Goal: Task Accomplishment & Management: Complete application form

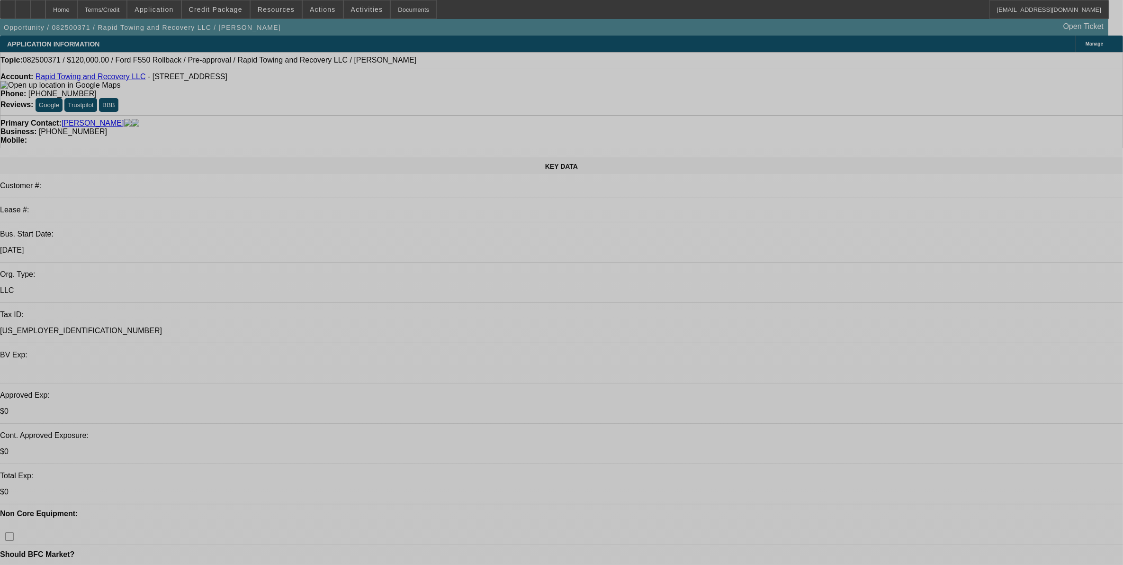
select select "0"
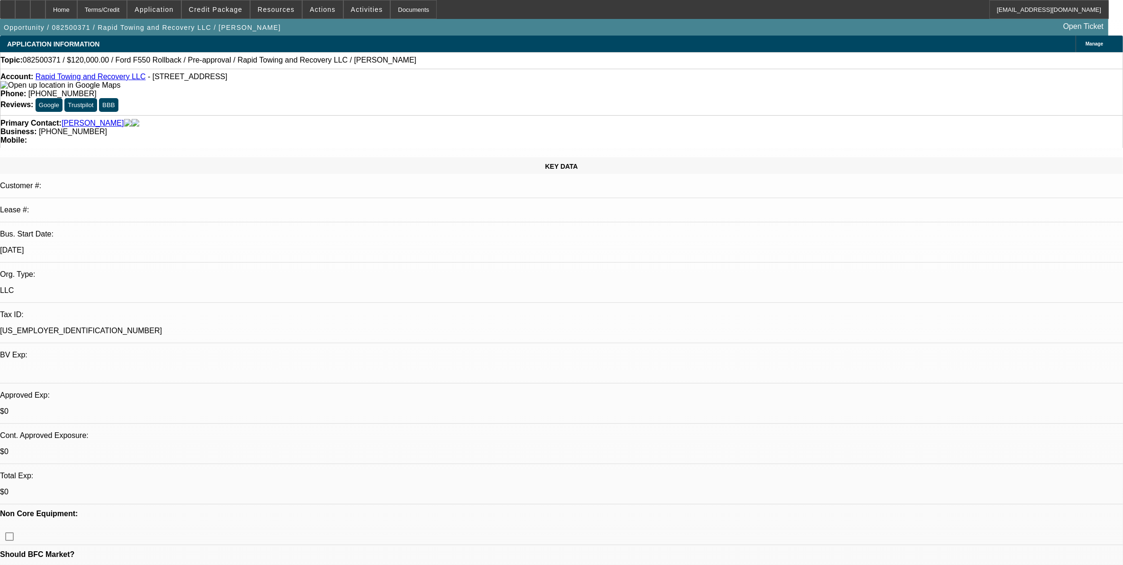
select select "0"
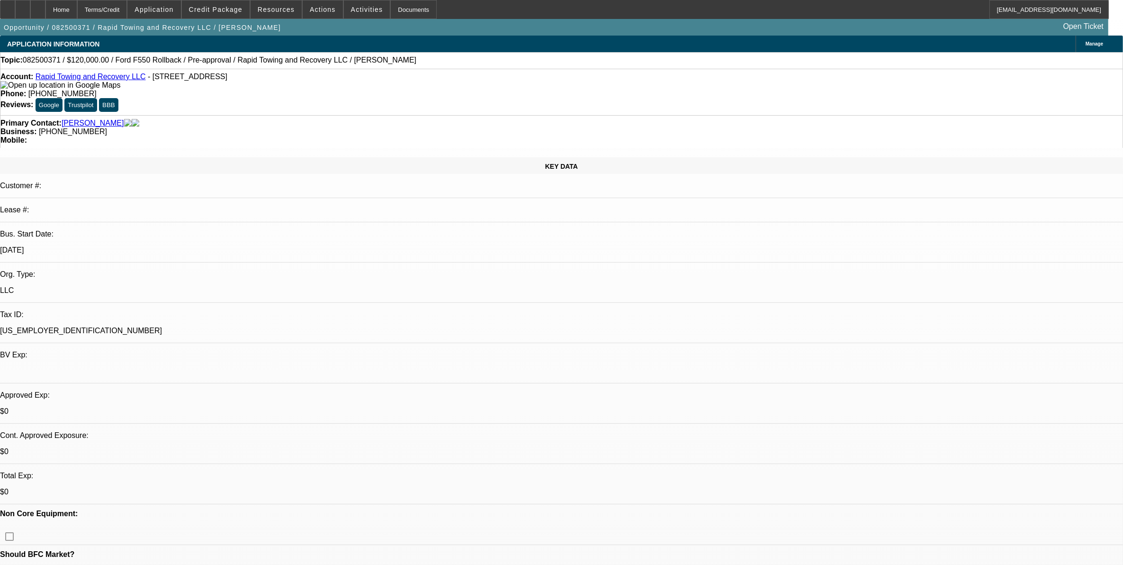
select select "0"
select select "0.1"
select select "0"
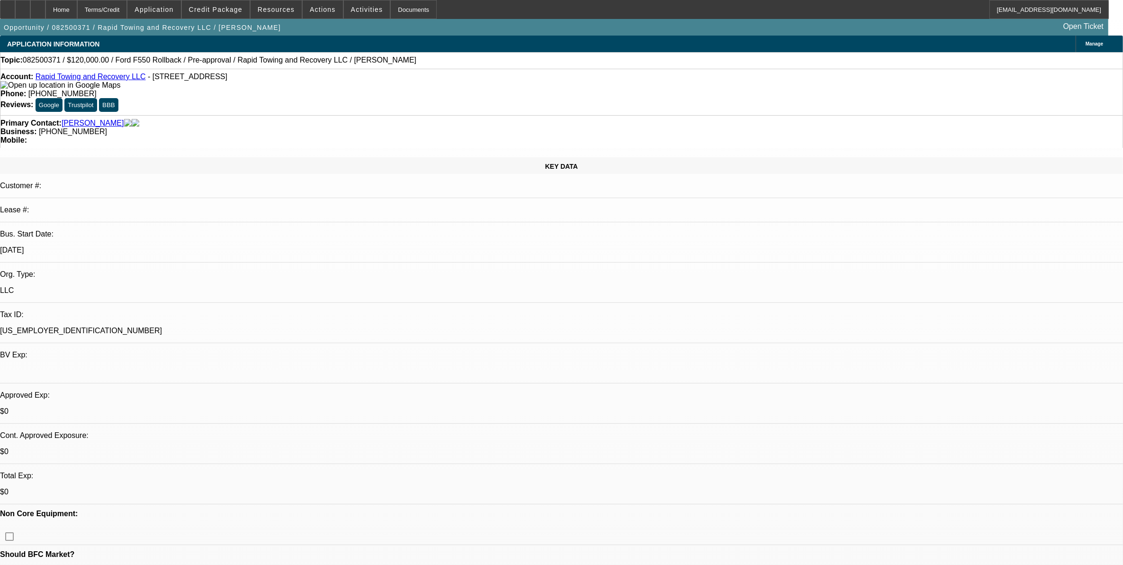
select select "0"
select select "1"
select select "3"
select select "6"
select select "1"
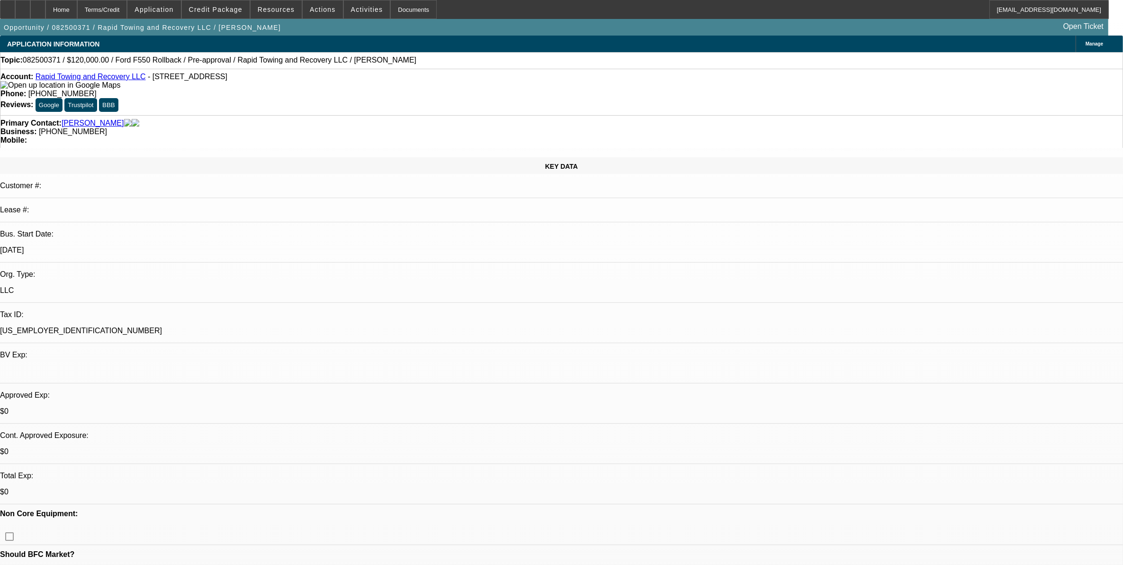
select select "3"
select select "6"
select select "1"
select select "3"
select select "6"
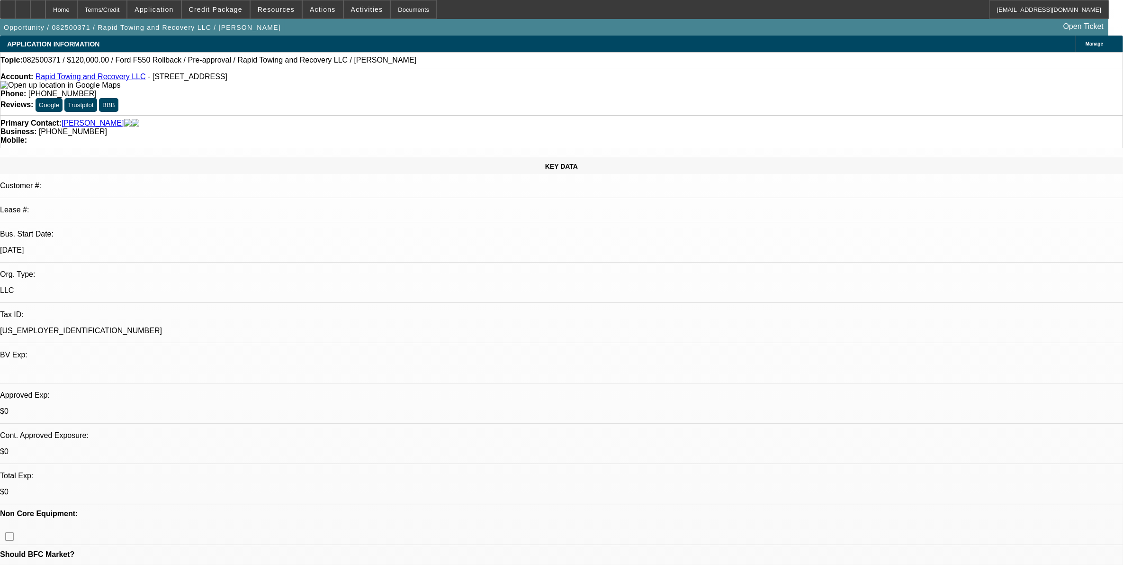
select select "1"
select select "2"
select select "6"
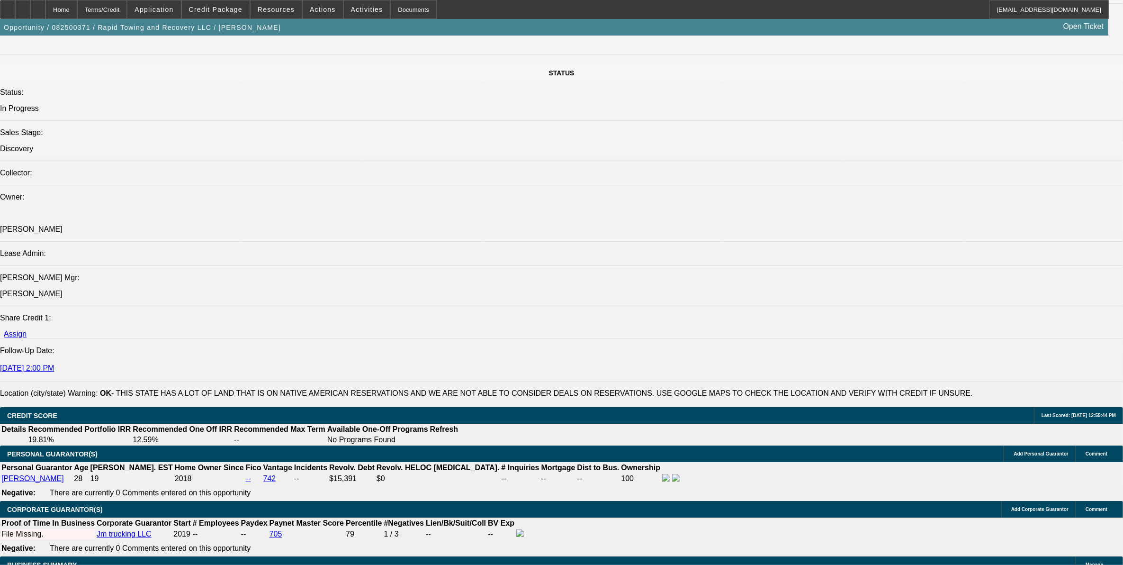
scroll to position [1185, 0]
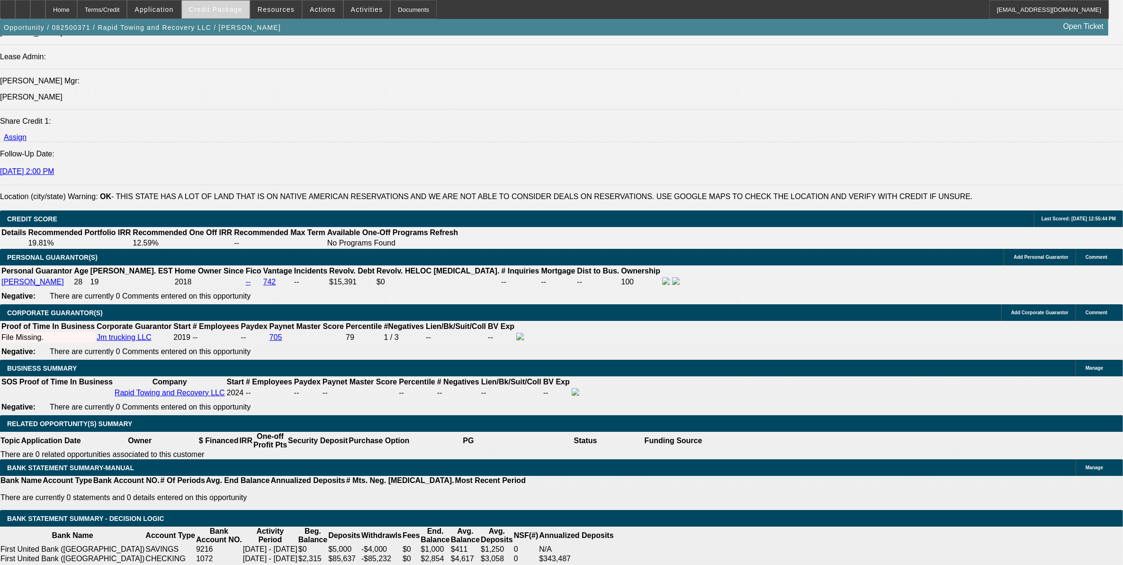
click at [237, 12] on span "Credit Package" at bounding box center [216, 10] width 54 height 8
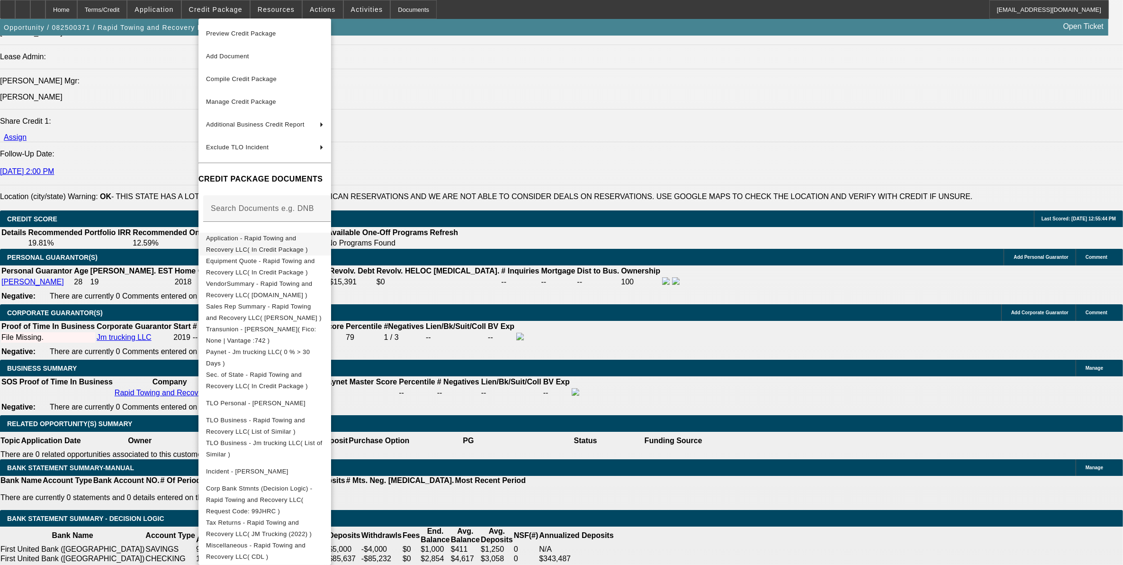
click at [273, 239] on span "Application - Rapid Towing and Recovery LLC( In Credit Package )" at bounding box center [257, 243] width 102 height 18
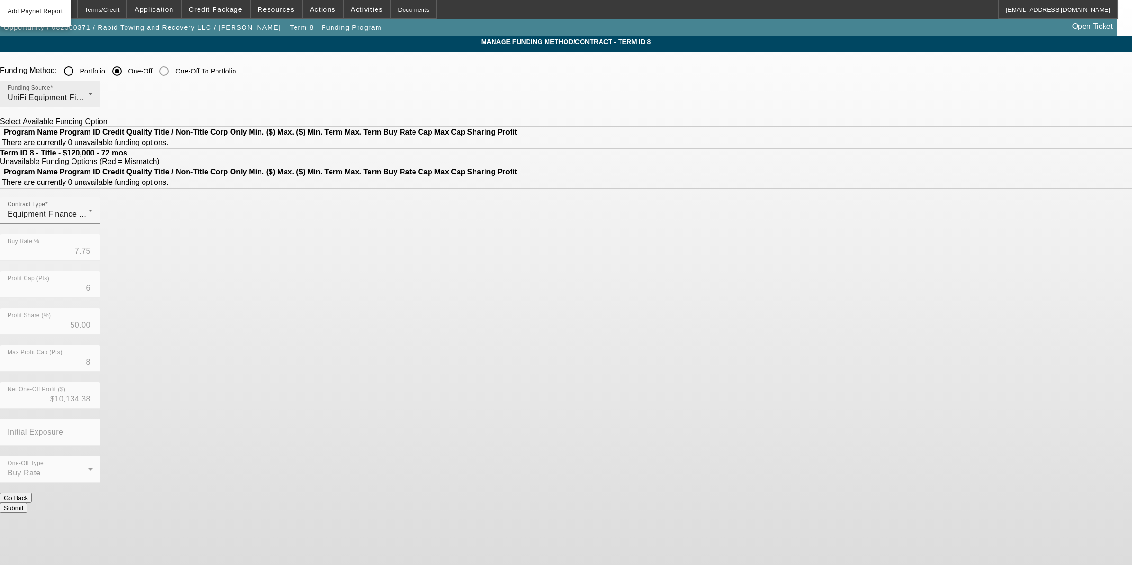
click at [88, 96] on div "UniFi Equipment Finance, Inc." at bounding box center [48, 97] width 81 height 11
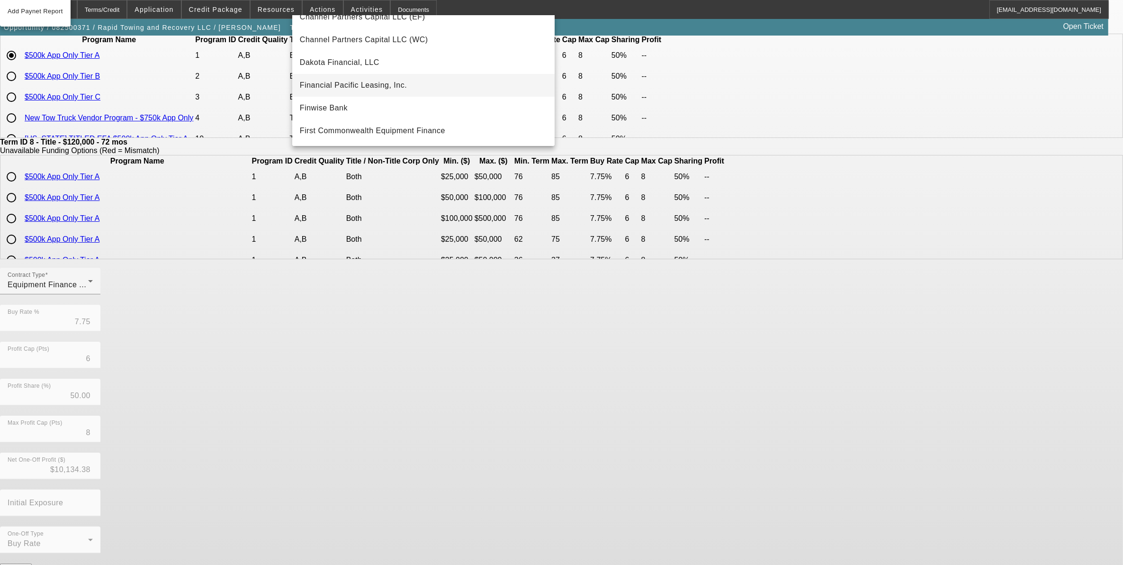
scroll to position [31, 0]
click at [375, 48] on span "Channel Partners Capital LLC (EF)" at bounding box center [363, 44] width 126 height 11
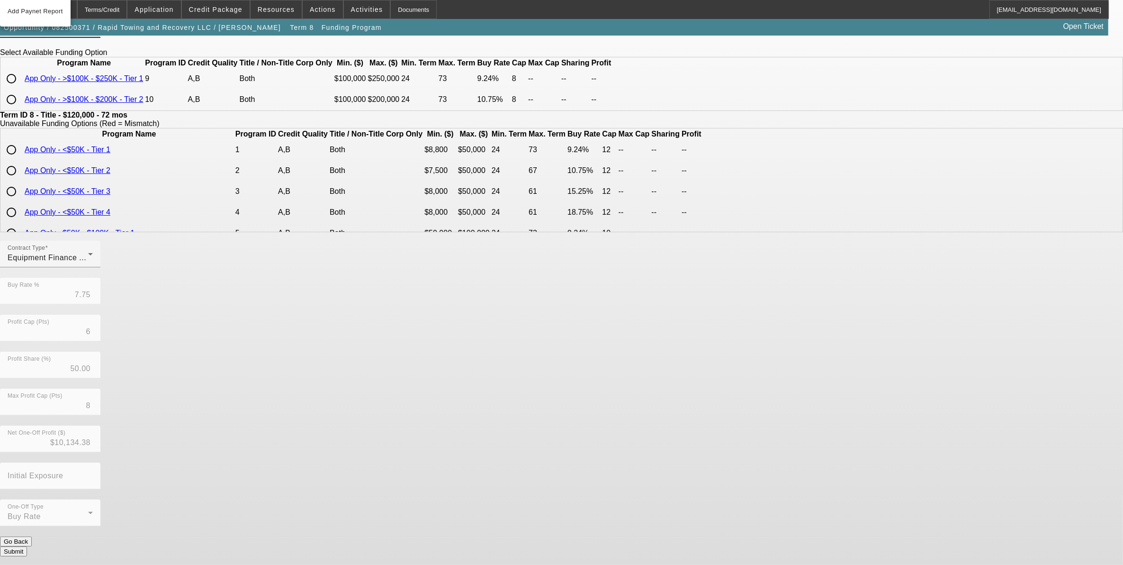
scroll to position [61, 0]
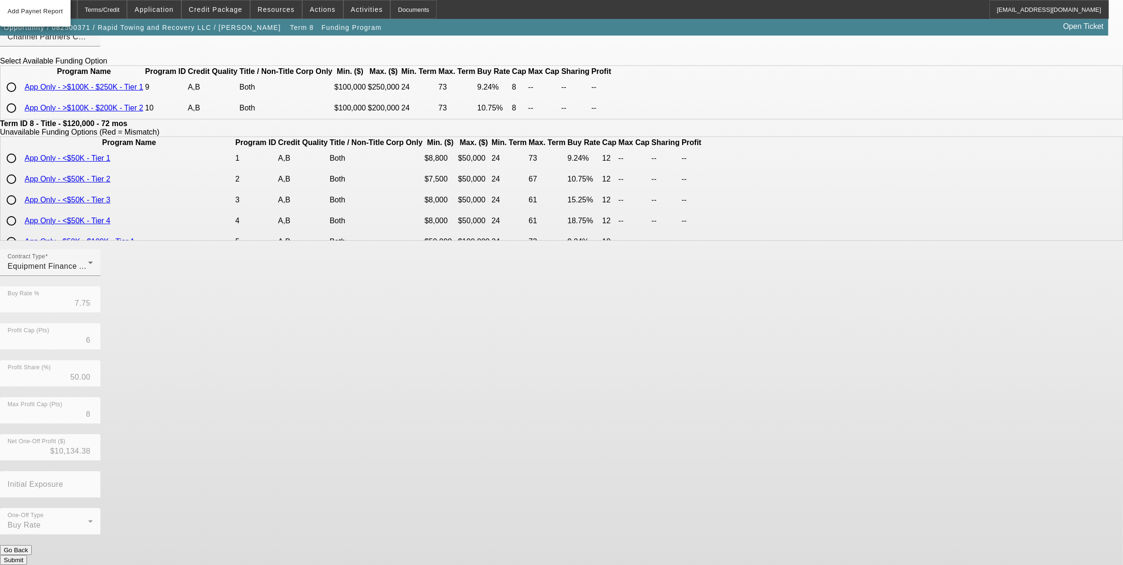
click at [21, 97] on input "radio" at bounding box center [11, 87] width 19 height 19
radio input "true"
type input "9.24"
type input "8"
click at [143, 91] on link "App Only - >$100K - $250K - Tier 1" at bounding box center [84, 87] width 118 height 8
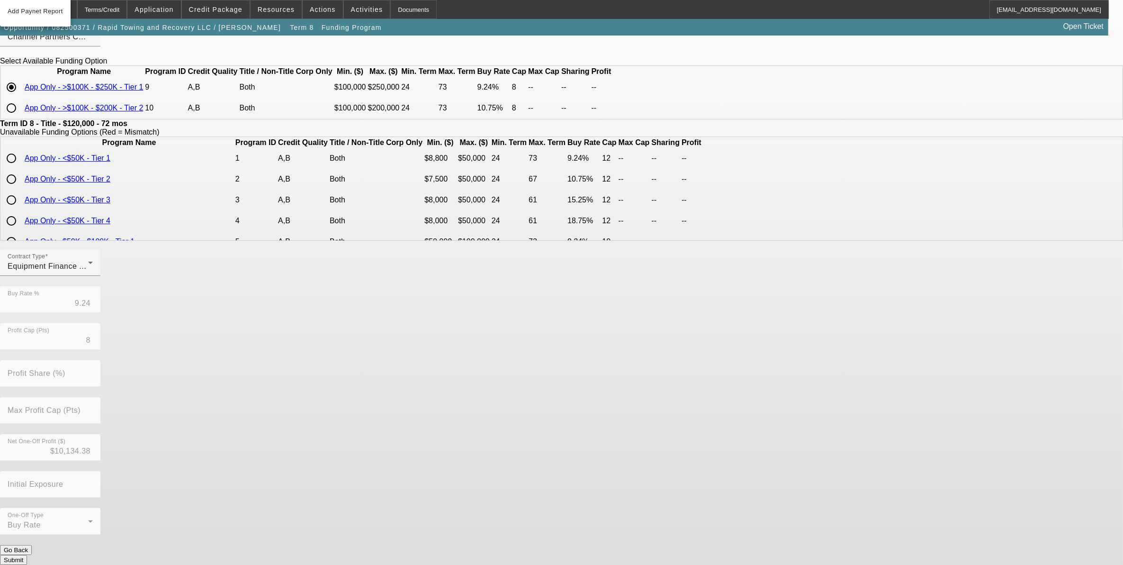
click at [27, 555] on button "Submit" at bounding box center [13, 560] width 27 height 10
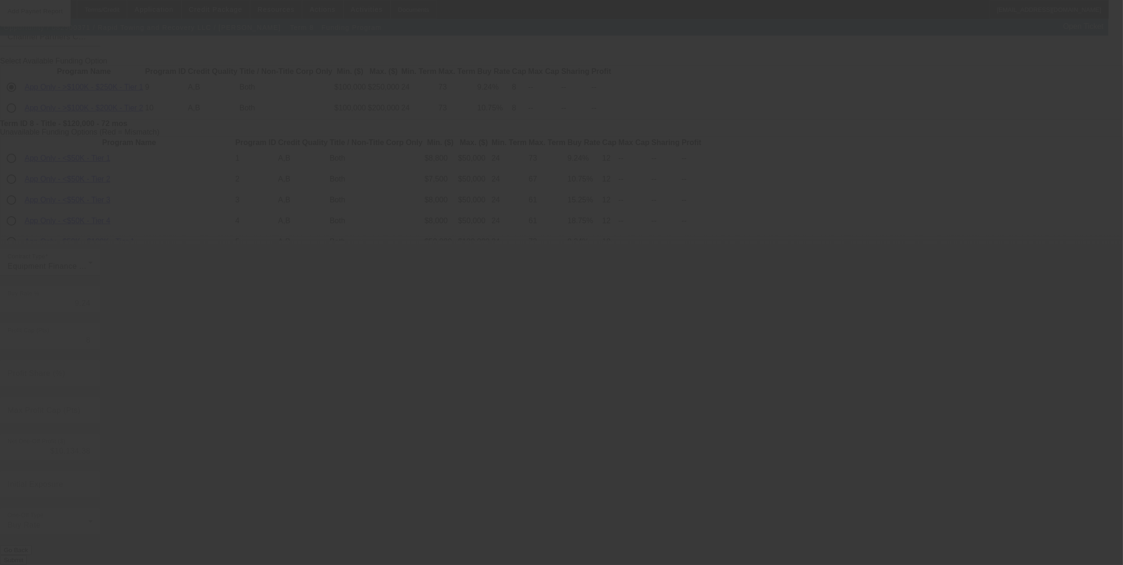
type input "7.75"
type input "6"
type input "50.00"
type input "8"
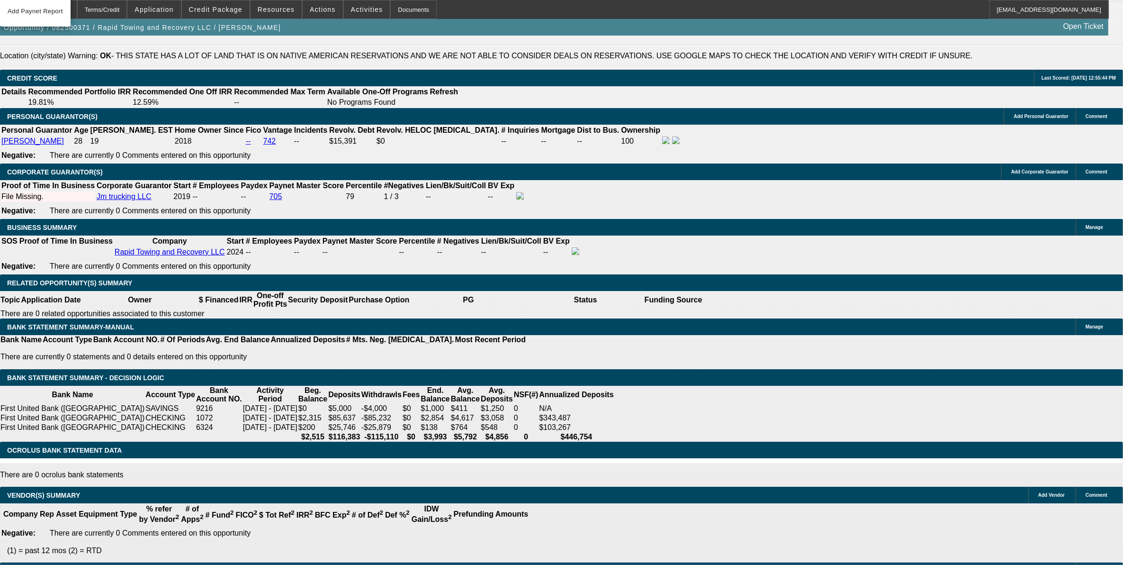
select select "0"
select select "3"
select select "0"
select select "6"
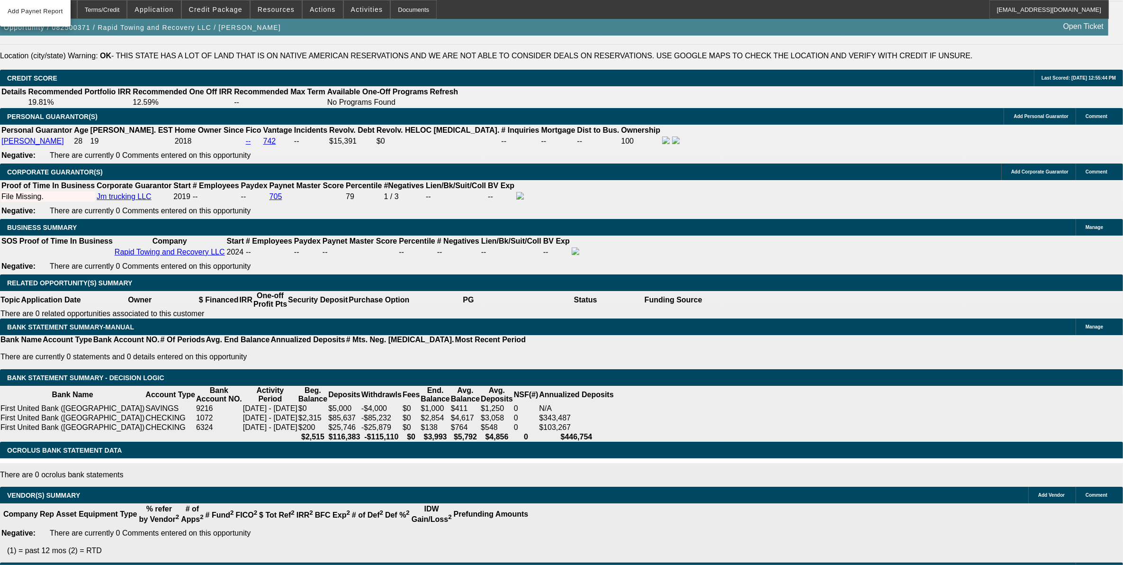
select select "0"
select select "3"
select select "0"
select select "6"
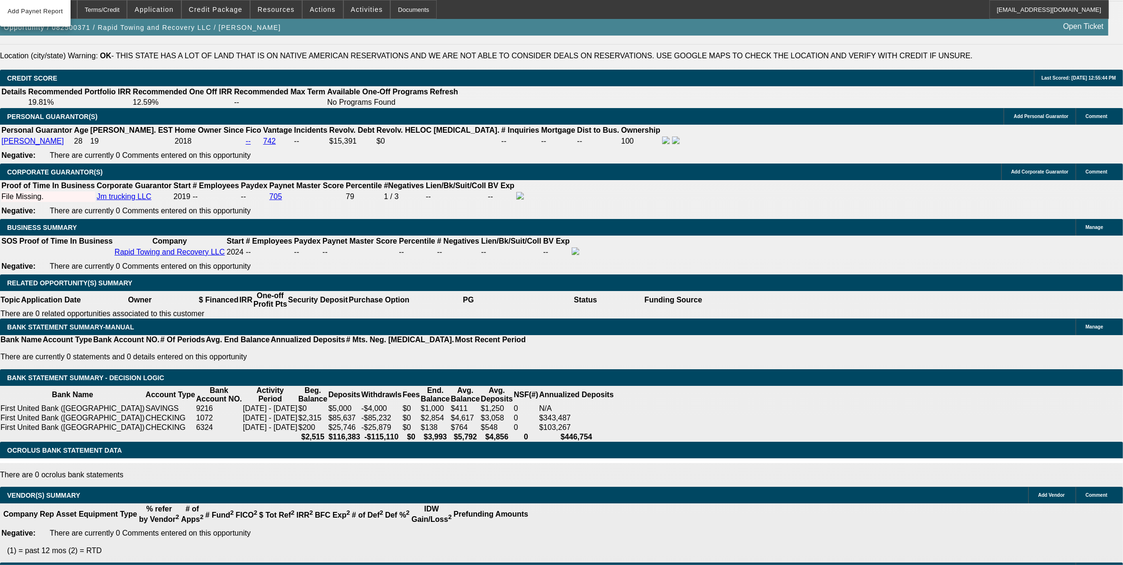
select select "0"
select select "3"
select select "0"
select select "6"
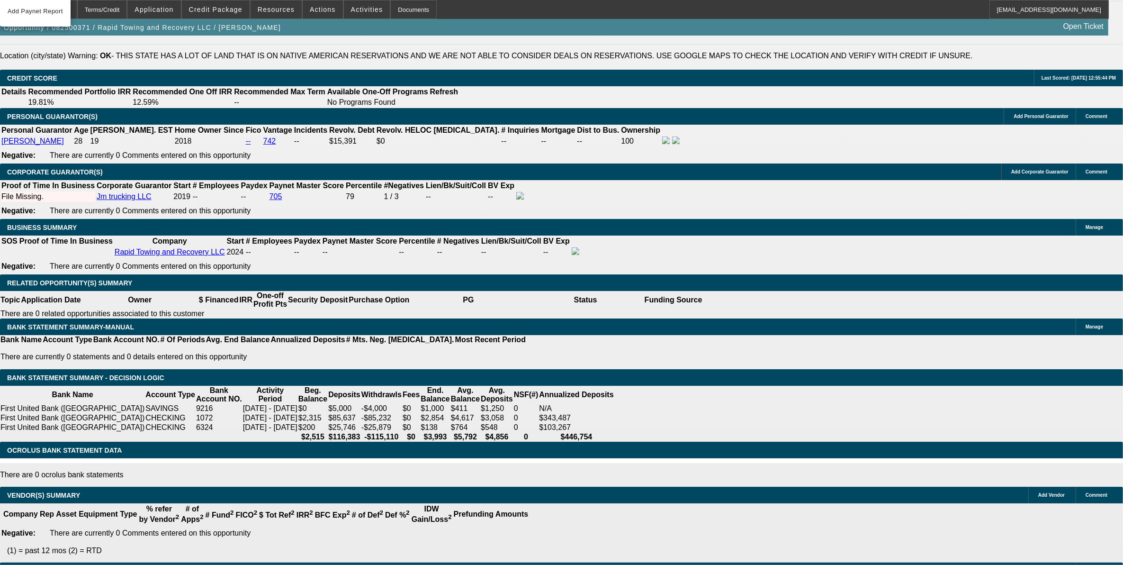
select select "0.1"
select select "0"
select select "2"
select select "0"
select select "6"
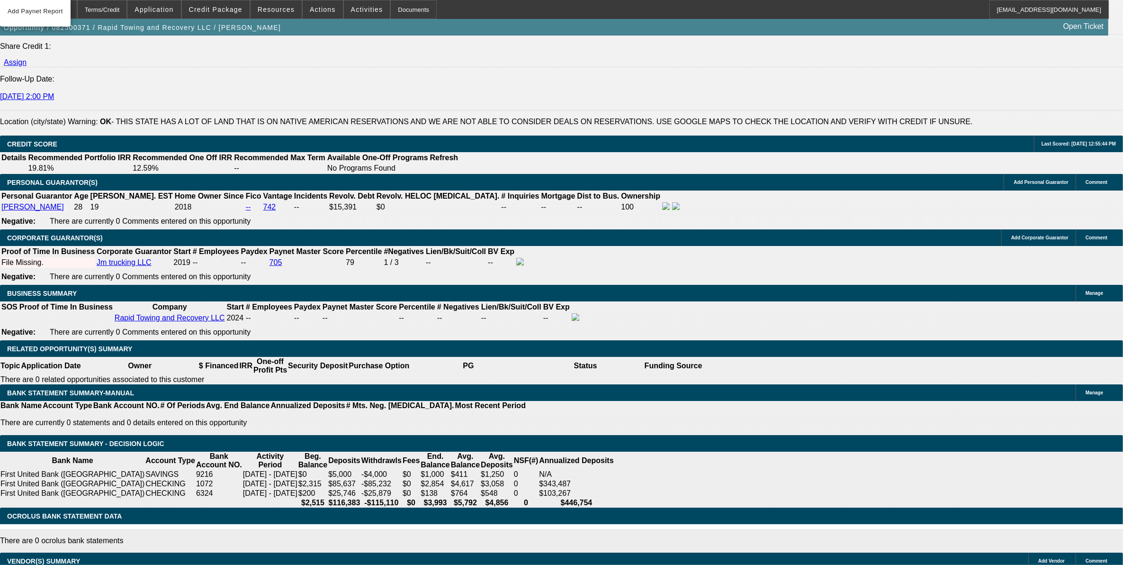
scroll to position [1313, 0]
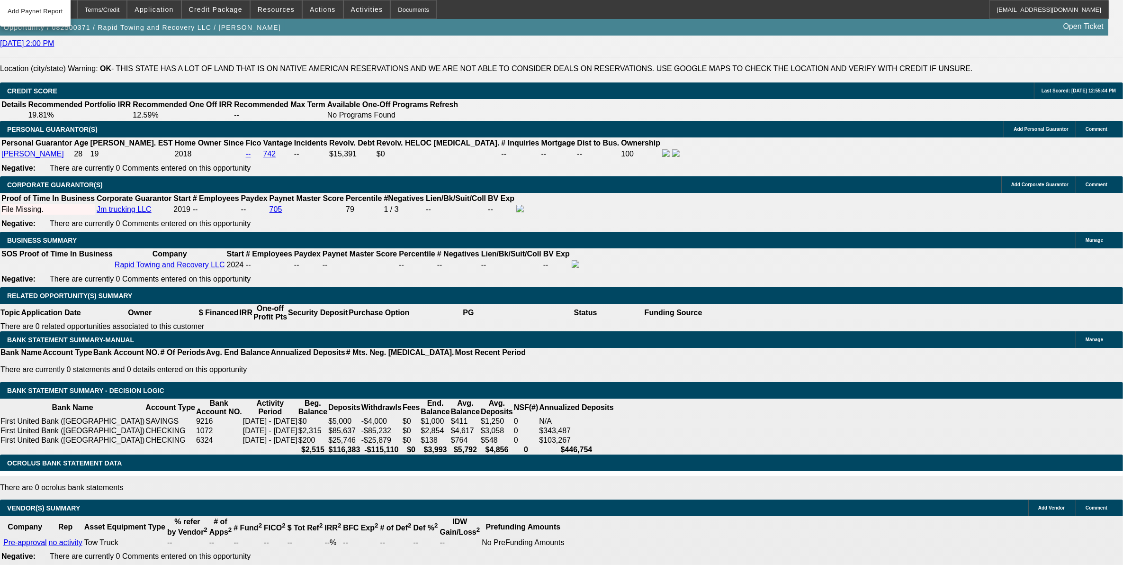
drag, startPoint x: 235, startPoint y: 272, endPoint x: 273, endPoint y: 272, distance: 38.9
type input "UNKNOWN"
type input "12"
type input "$2,346.02"
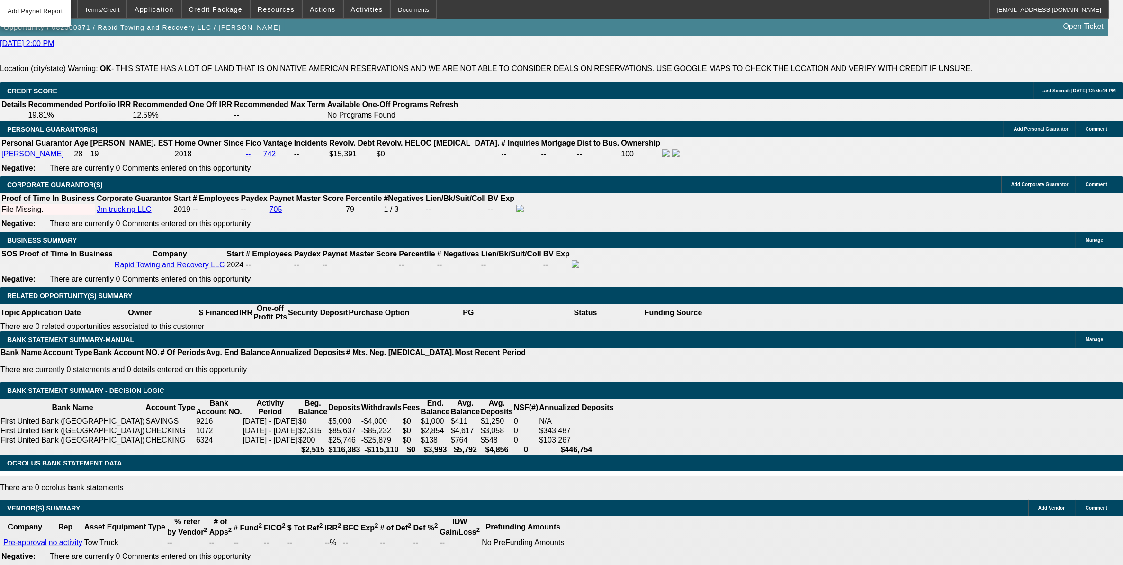
scroll to position [1135, 0]
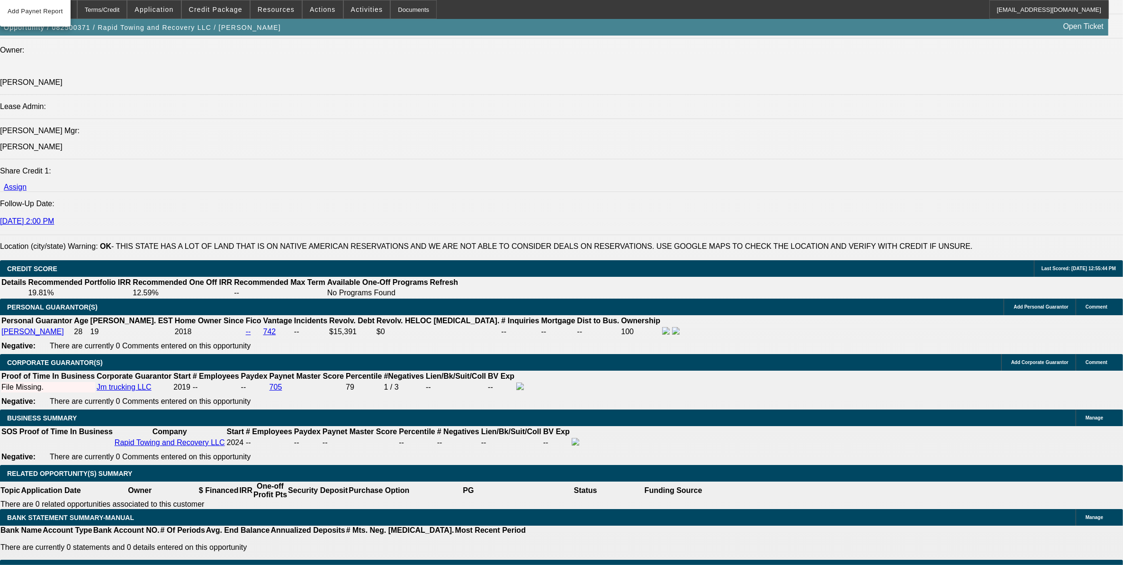
type input "12"
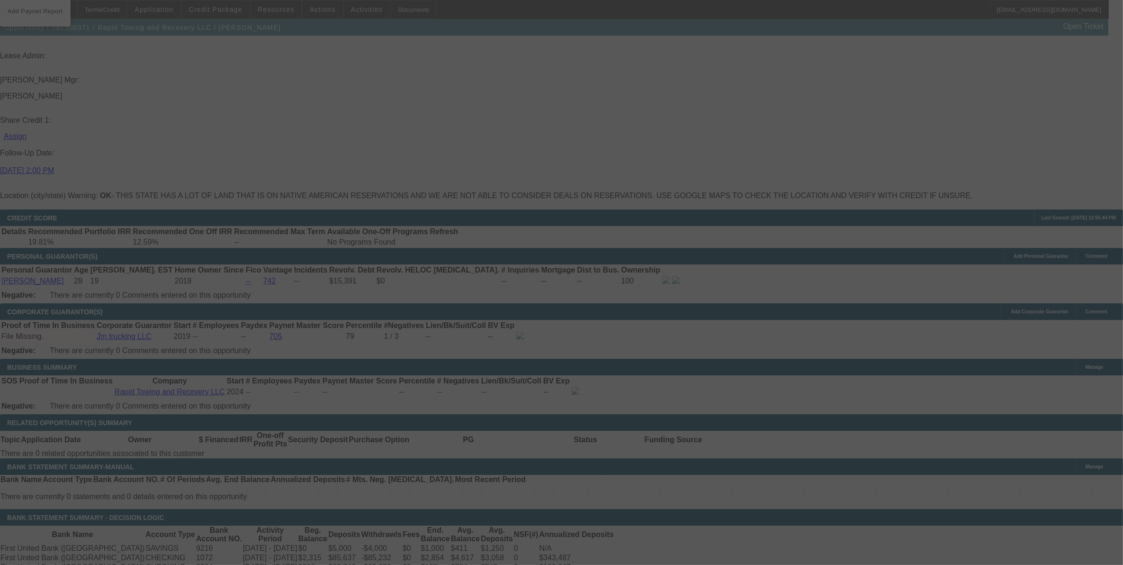
scroll to position [1253, 0]
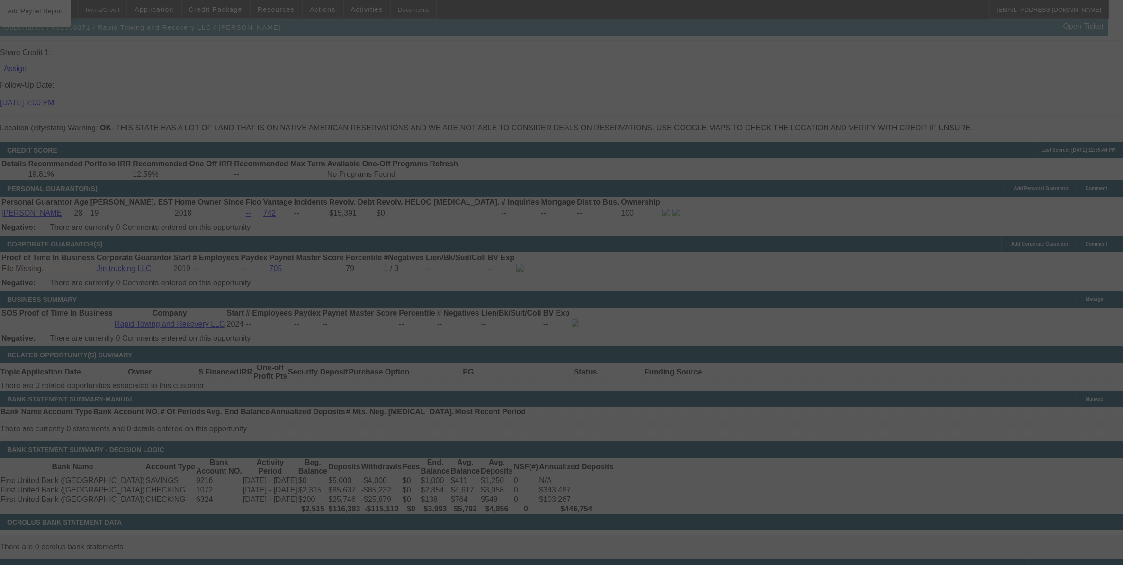
select select "0"
select select "3"
select select "0"
select select "6"
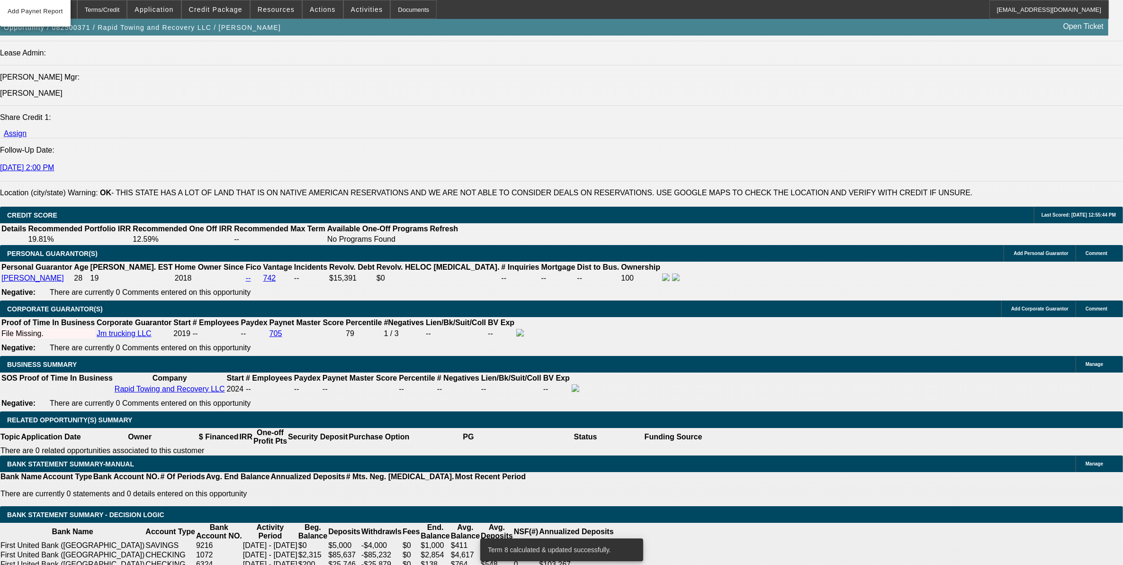
scroll to position [1135, 0]
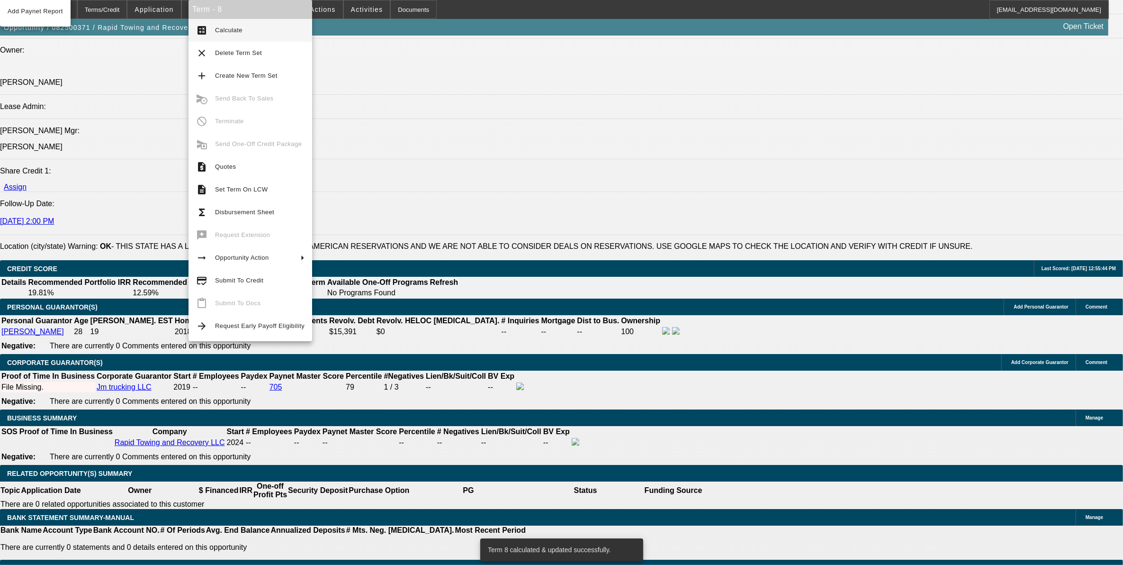
drag, startPoint x: 256, startPoint y: 284, endPoint x: 256, endPoint y: 299, distance: 14.2
click at [256, 283] on span "Submit To Credit" at bounding box center [260, 280] width 90 height 11
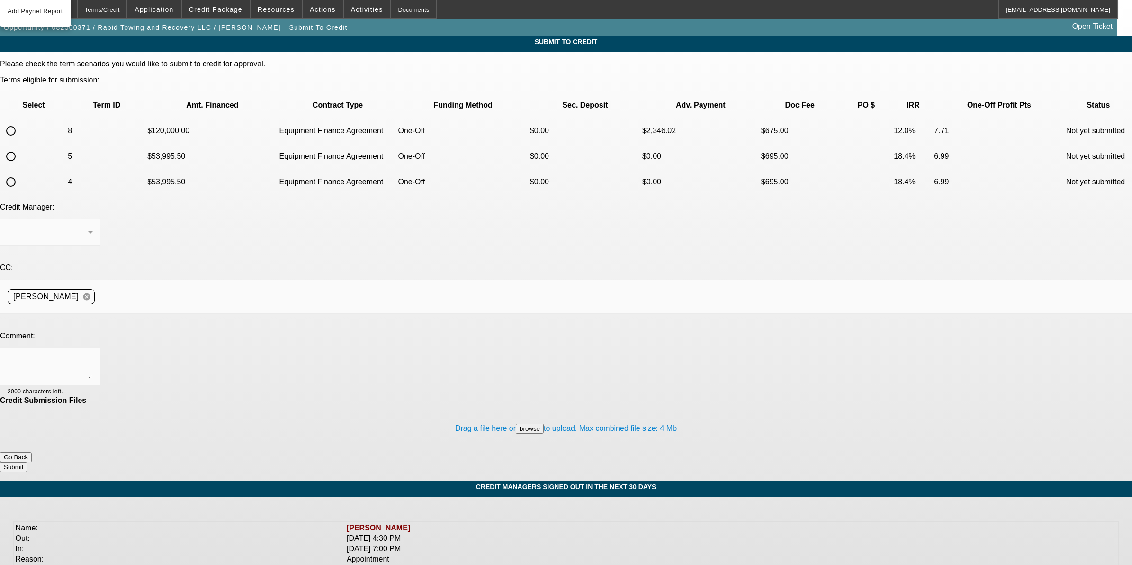
click at [20, 121] on input "radio" at bounding box center [10, 130] width 19 height 19
radio input "true"
click at [93, 355] on textarea at bounding box center [50, 366] width 85 height 23
type textarea "Can we try Channel? Thanks"
click at [27, 462] on button "Submit" at bounding box center [13, 467] width 27 height 10
